Goal: Check status: Check status

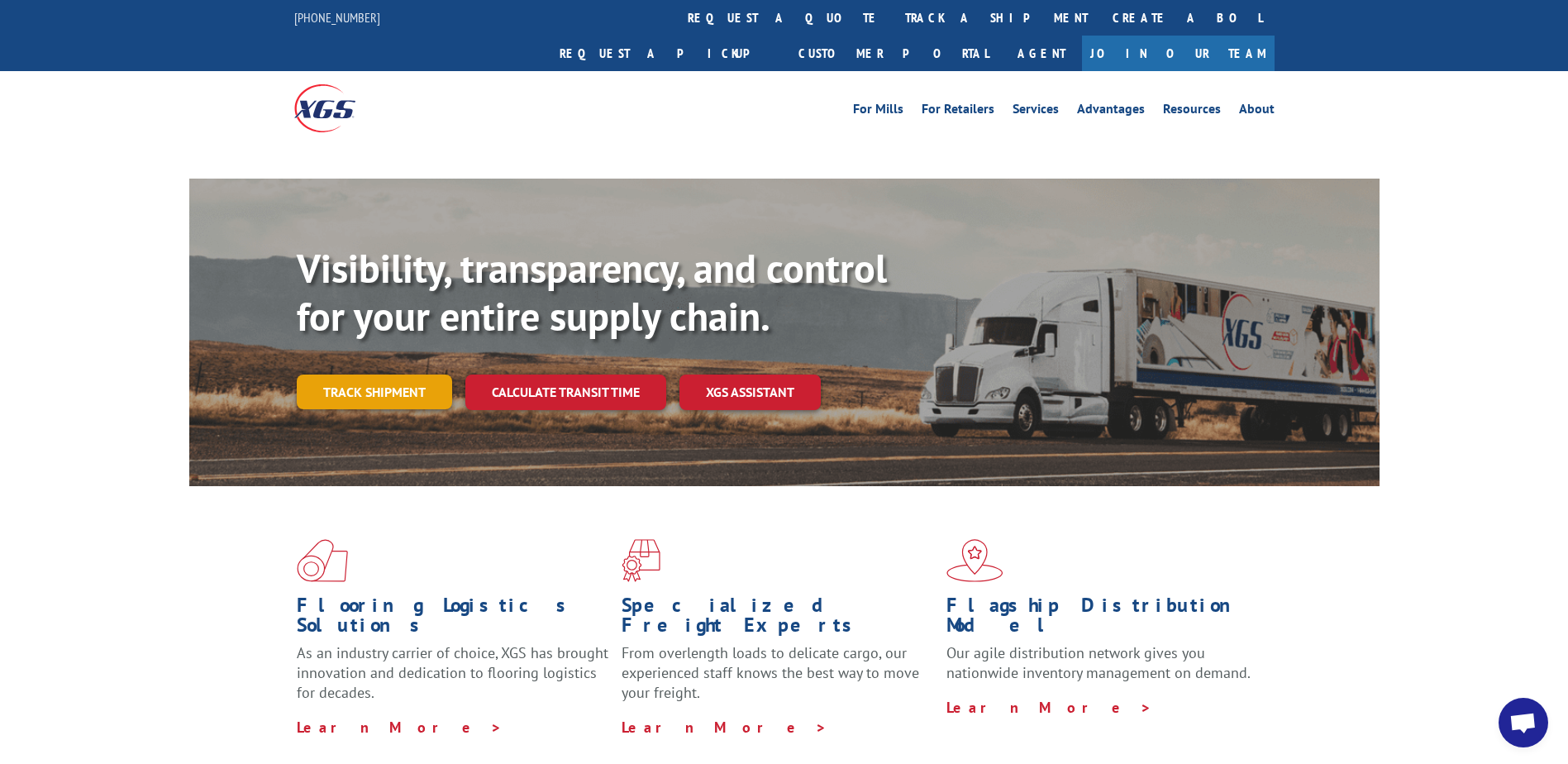
click at [344, 375] on link "Track shipment" at bounding box center [374, 391] width 155 height 34
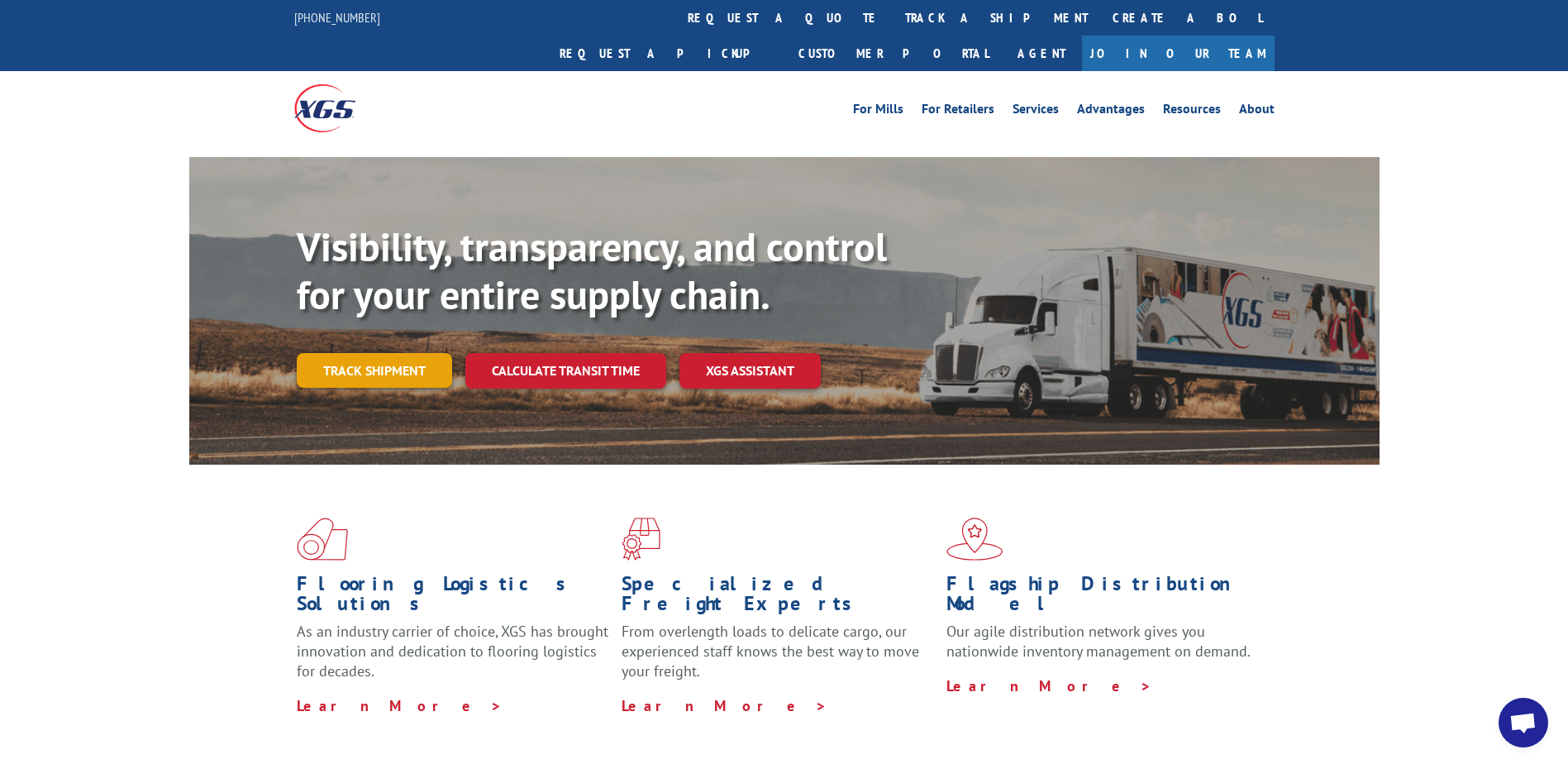
click at [347, 353] on link "Track shipment" at bounding box center [374, 370] width 155 height 34
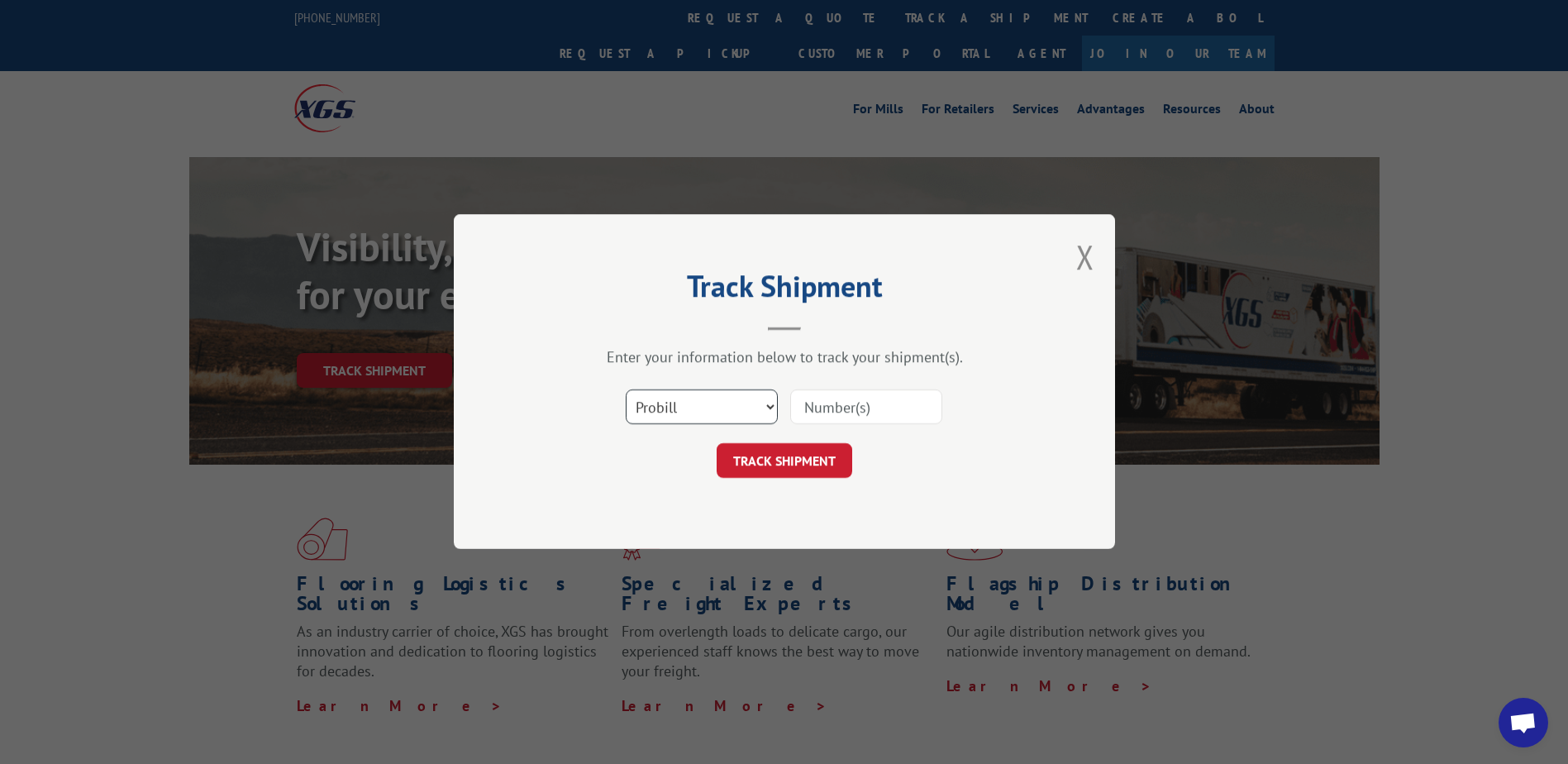
click at [756, 405] on select "Select category... Probill BOL PO" at bounding box center [701, 407] width 152 height 34
select select "bol"
click at [625, 390] on select "Select category... Probill BOL PO" at bounding box center [701, 407] width 152 height 34
click at [840, 427] on div "Select category... Probill BOL PO" at bounding box center [784, 408] width 496 height 55
click at [842, 407] on input at bounding box center [866, 407] width 152 height 34
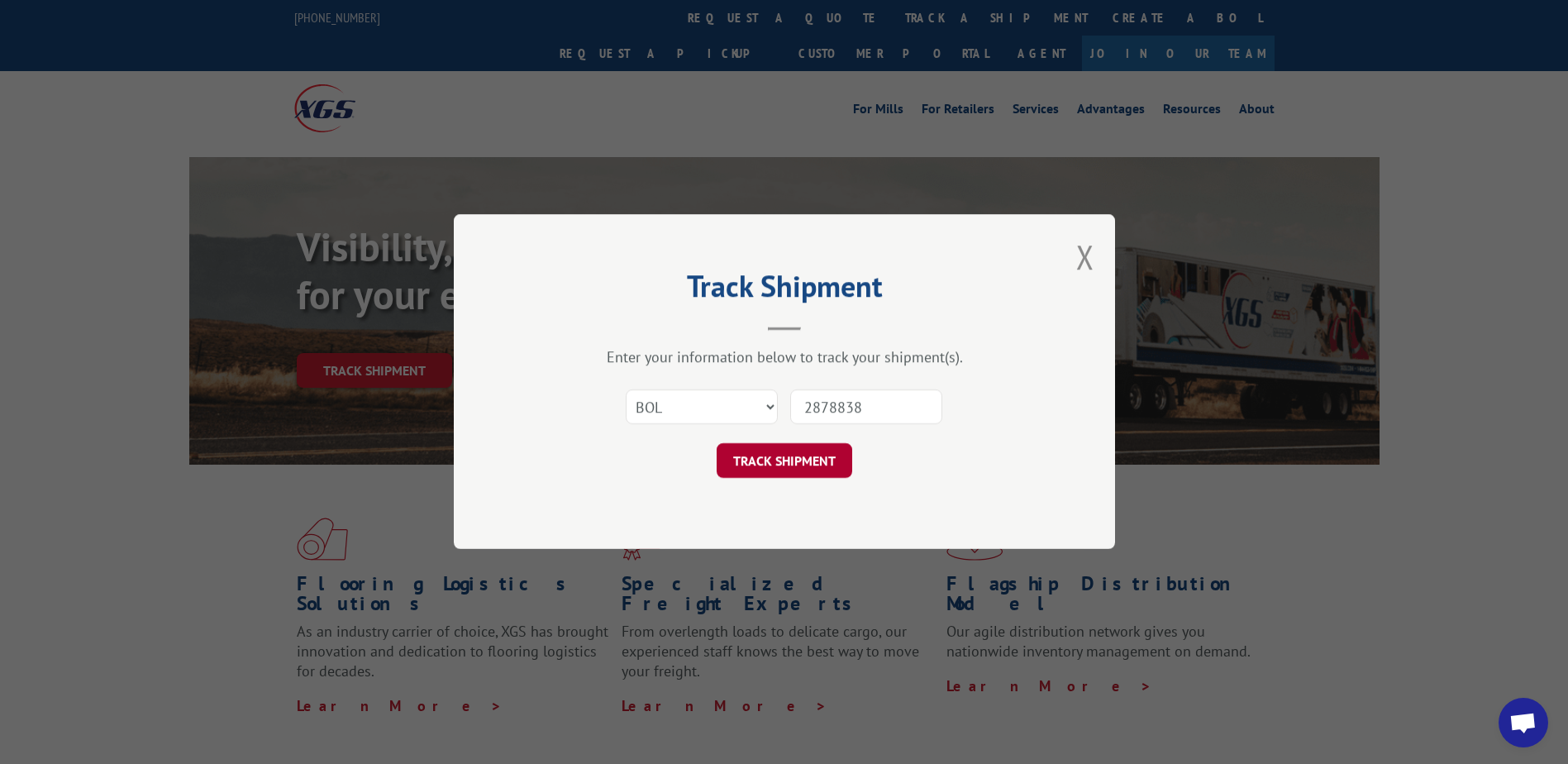
type input "2878838"
click at [801, 452] on button "TRACK SHIPMENT" at bounding box center [785, 461] width 136 height 34
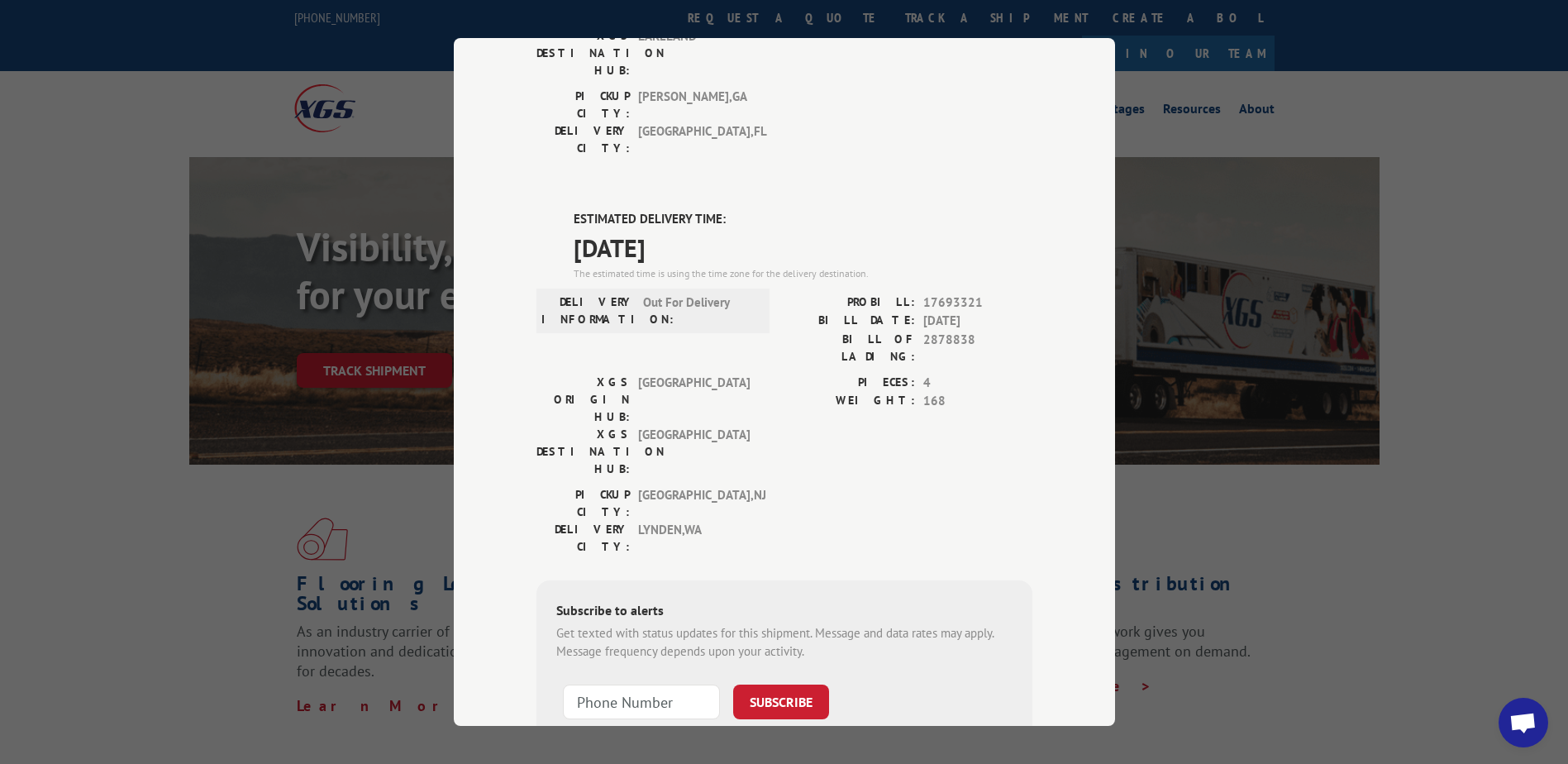
scroll to position [327, 0]
